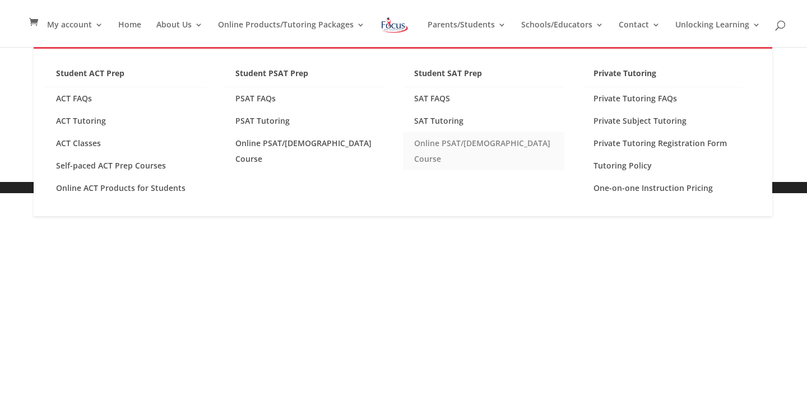
click at [451, 142] on link "Online PSAT/[DEMOGRAPHIC_DATA] Course" at bounding box center [483, 151] width 161 height 38
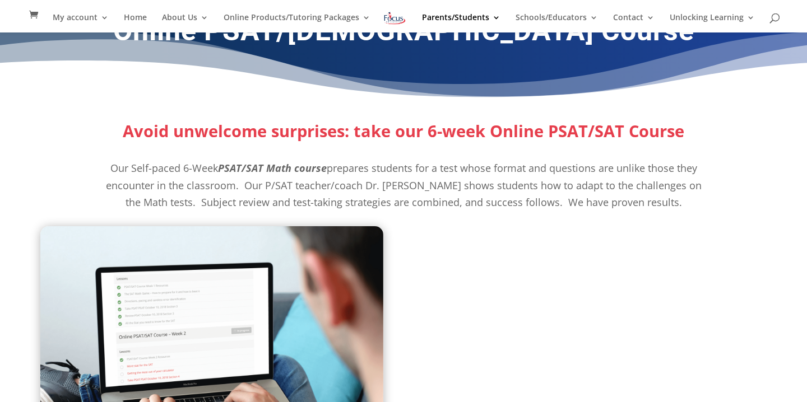
scroll to position [29, 0]
